Goal: Check status: Check status

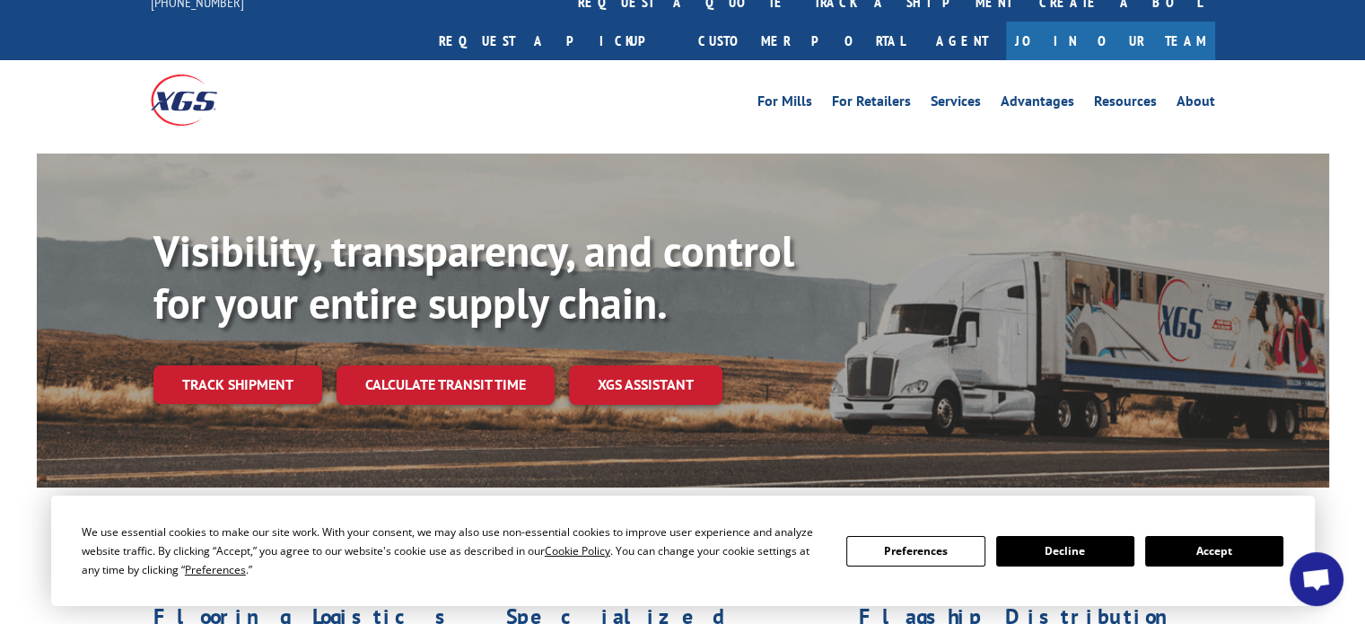
scroll to position [179, 0]
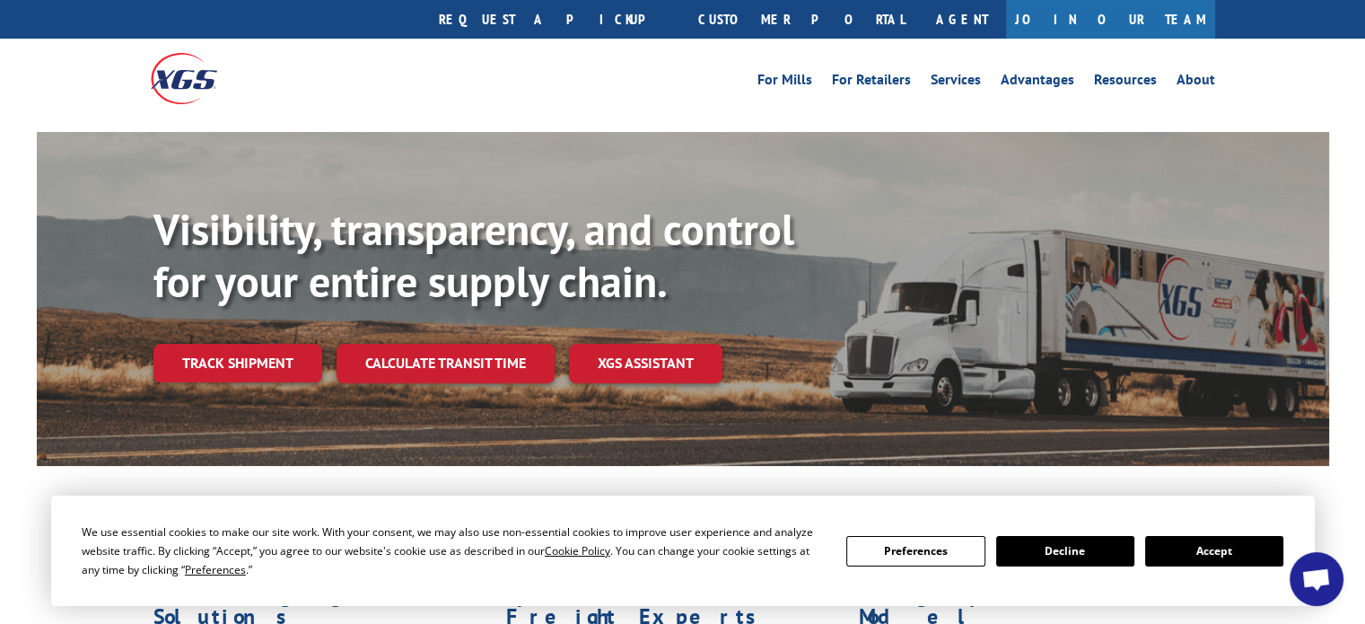
click at [1210, 535] on div "We use essential cookies to make our site work. With your consent, we may also …" at bounding box center [683, 550] width 1202 height 57
click at [1197, 551] on button "Accept" at bounding box center [1214, 551] width 138 height 31
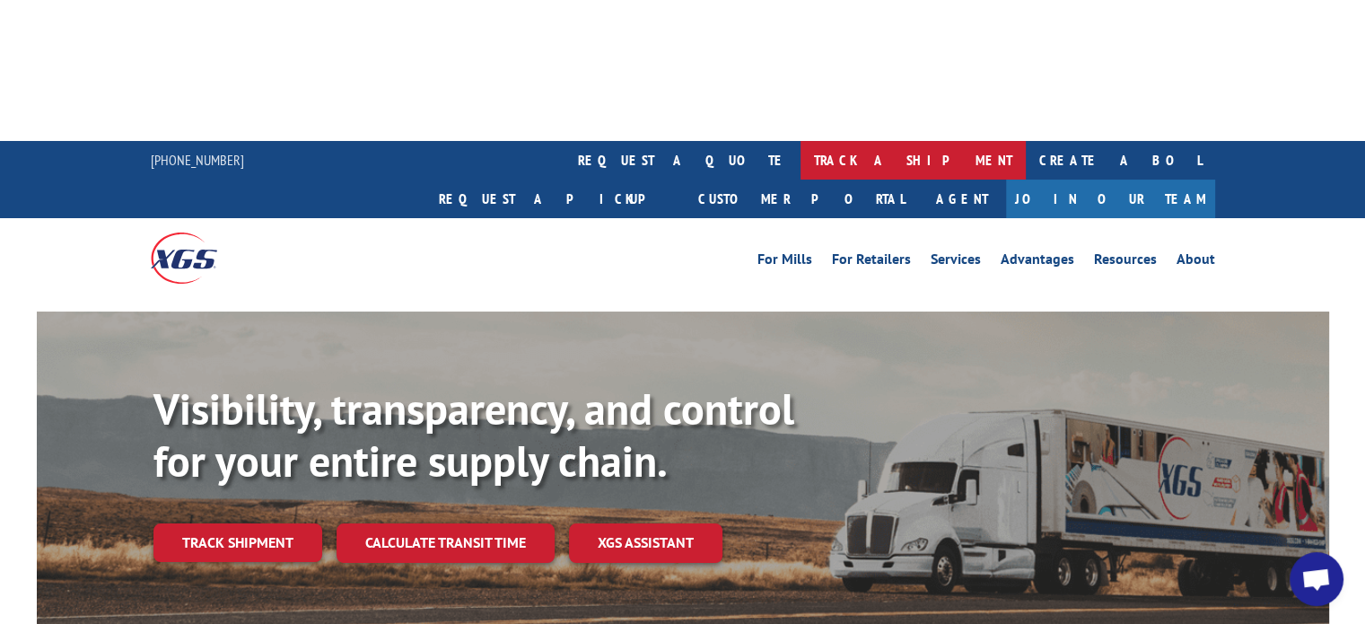
click at [801, 141] on link "track a shipment" at bounding box center [913, 160] width 225 height 39
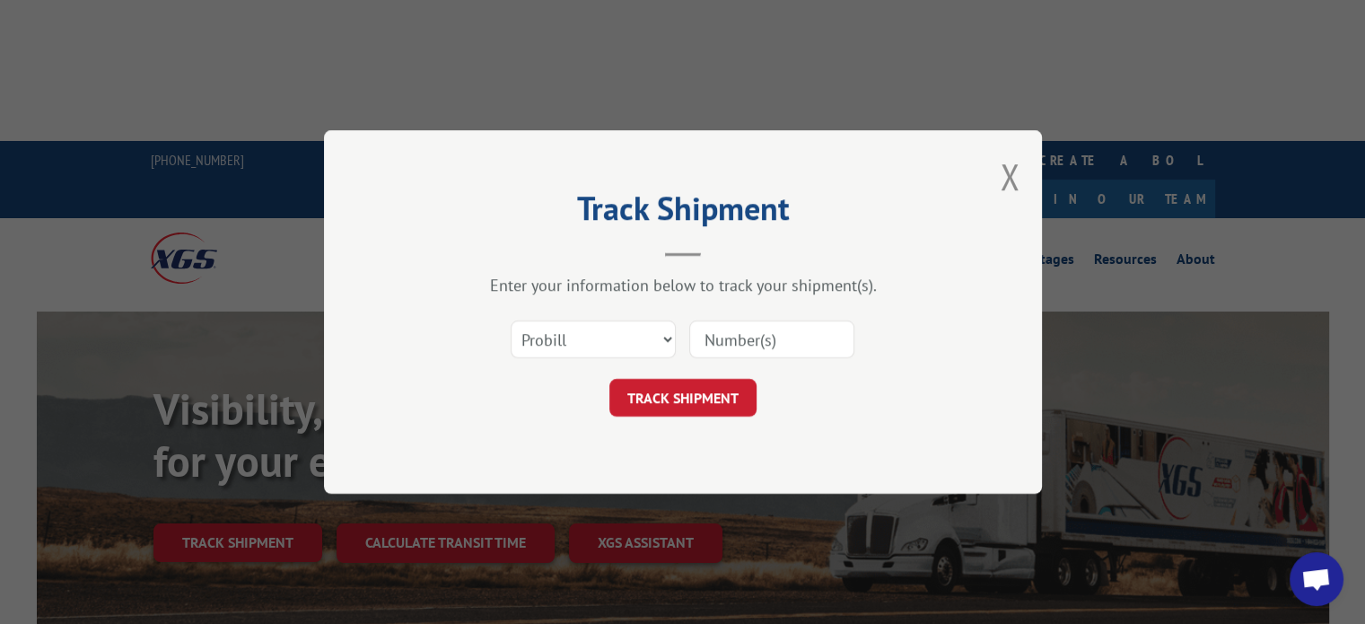
click at [707, 340] on input at bounding box center [771, 339] width 165 height 38
type input "17402148"
click at [685, 398] on button "TRACK SHIPMENT" at bounding box center [682, 398] width 147 height 38
